Goal: Answer question/provide support: Answer question/provide support

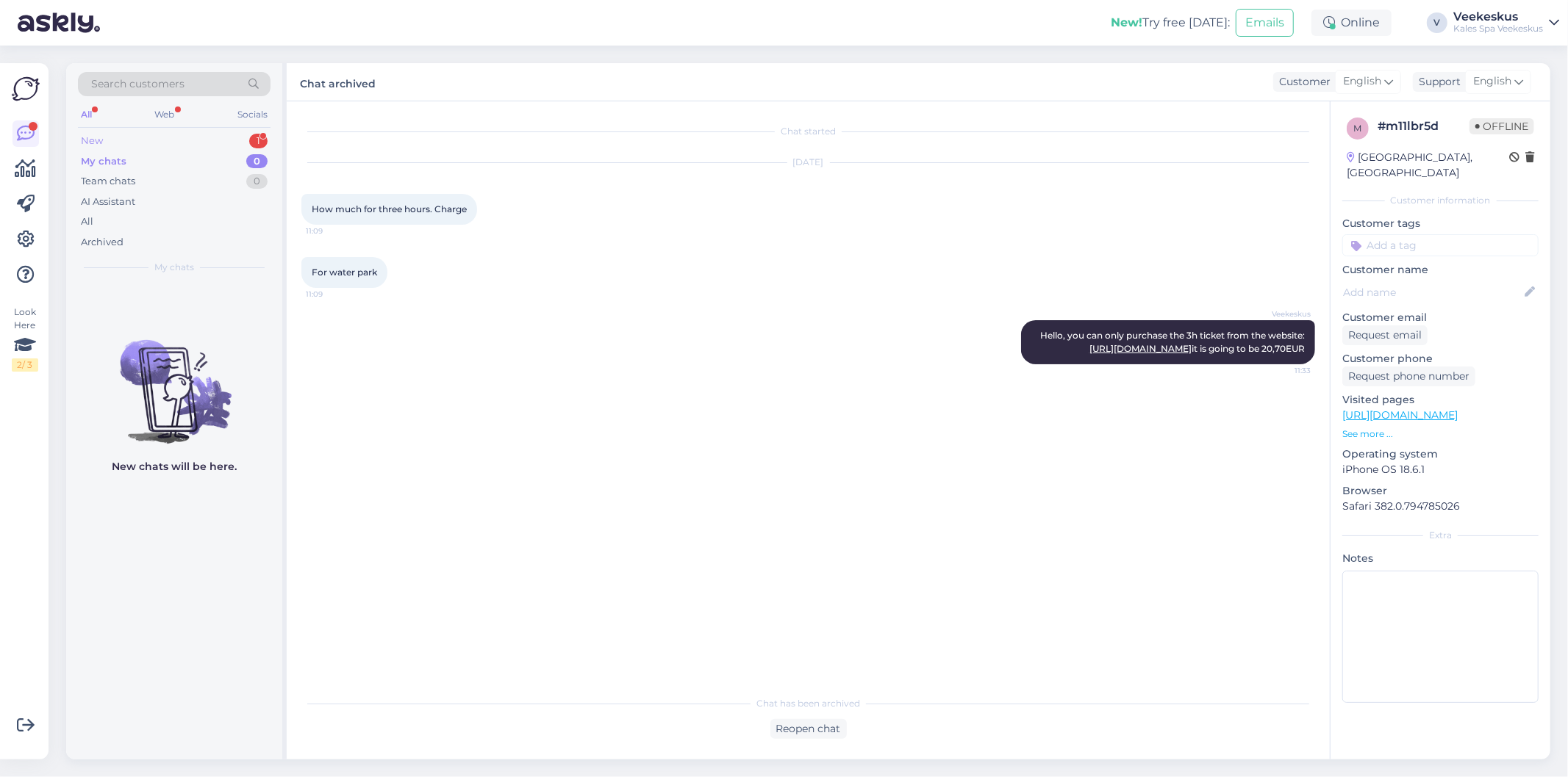
click at [164, 142] on div "New 1" at bounding box center [174, 141] width 193 height 21
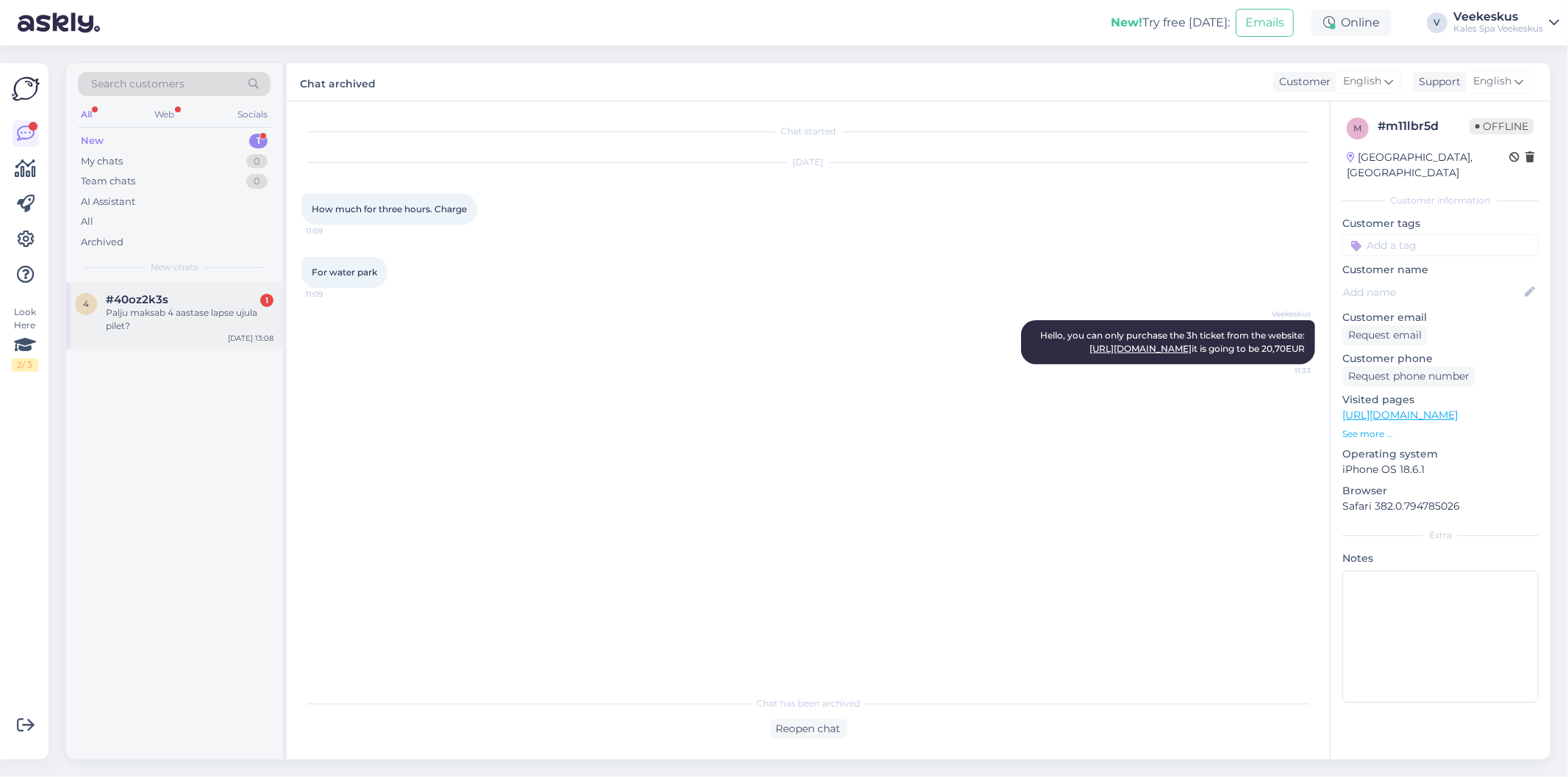
drag, startPoint x: 202, startPoint y: 311, endPoint x: 189, endPoint y: 312, distance: 13.0
click at [201, 312] on div "Palju maksab 4 aastase lapse ujula pilet?" at bounding box center [189, 320] width 168 height 26
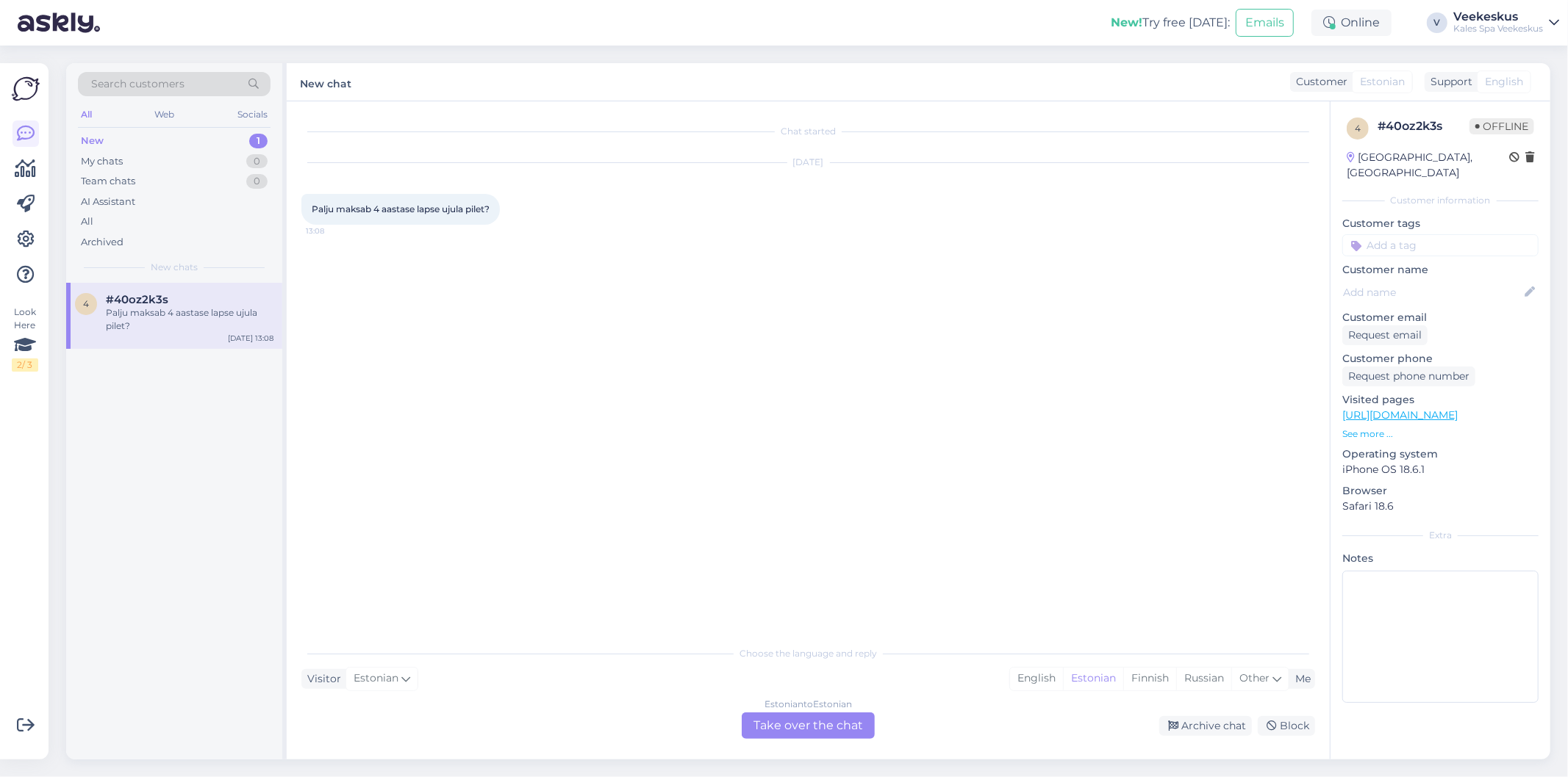
click at [753, 355] on div "Chat started [DATE] Palju maksab 4 aastase lapse ujula pilet? 13:08" at bounding box center [815, 370] width 1027 height 509
click at [806, 735] on div "Estonian to Estonian Take over the chat" at bounding box center [808, 726] width 133 height 26
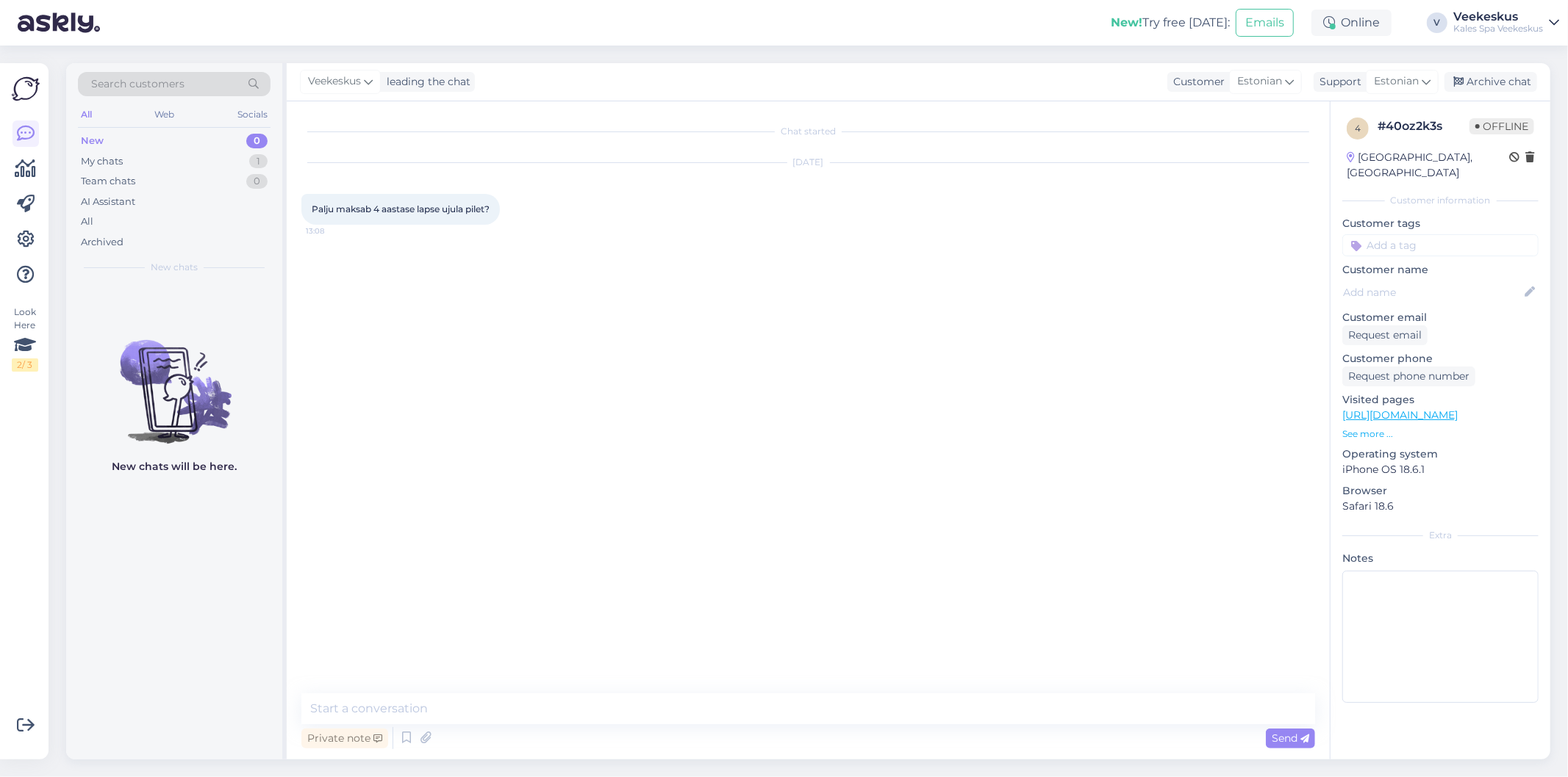
click at [1002, 691] on div "Chat started [DATE] Palju maksab 4 aastase lapse ujula pilet? 13:08 Private not…" at bounding box center [808, 431] width 1043 height 658
click at [1002, 699] on textarea at bounding box center [808, 708] width 1014 height 31
type textarea "t"
type textarea "Tere, 6,80 eur"
click at [1499, 74] on div "Archive chat" at bounding box center [1491, 82] width 93 height 20
